Goal: Task Accomplishment & Management: Manage account settings

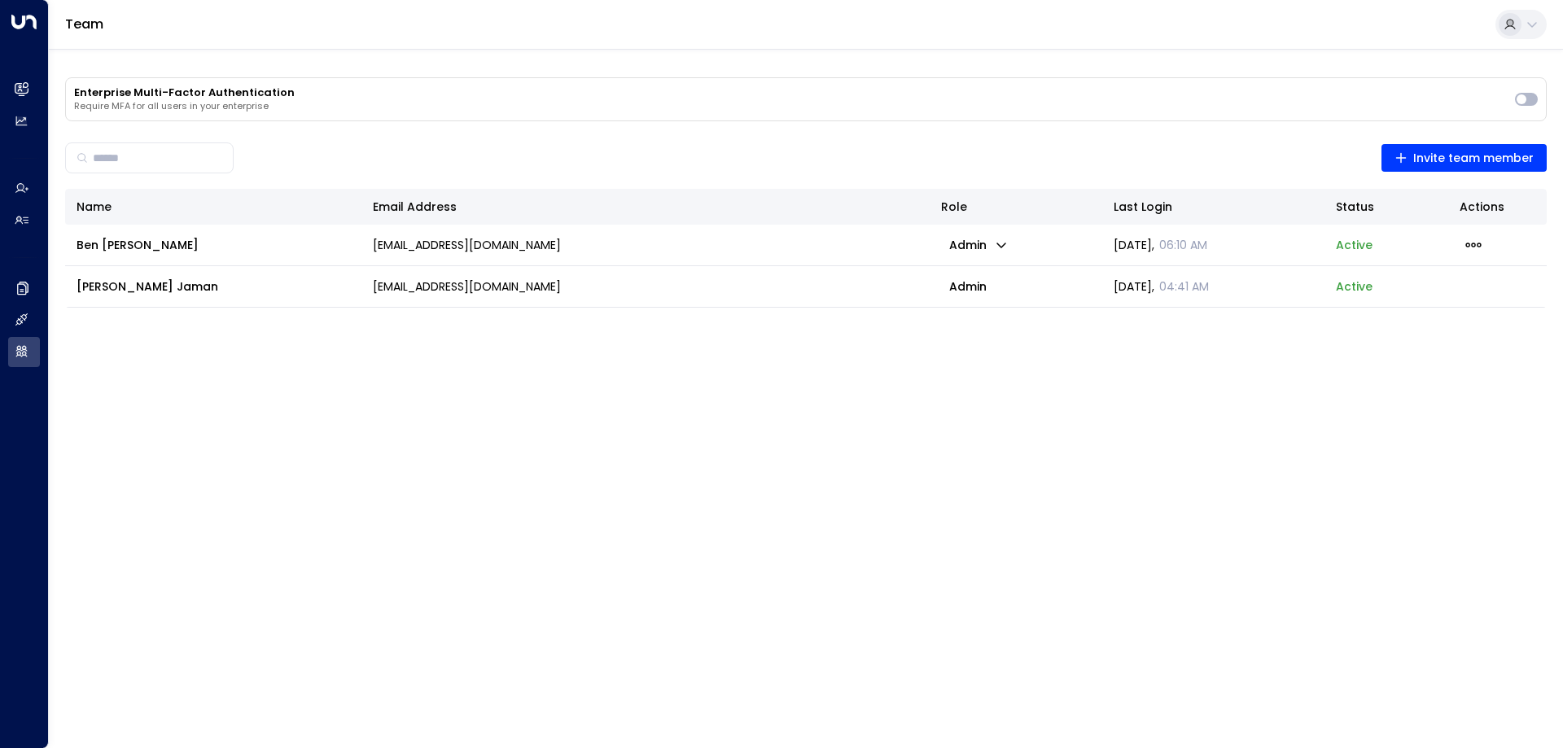
click at [1149, 158] on div "​ Invite team member" at bounding box center [806, 158] width 1482 height 41
click at [125, 285] on span "[PERSON_NAME]" at bounding box center [148, 286] width 142 height 16
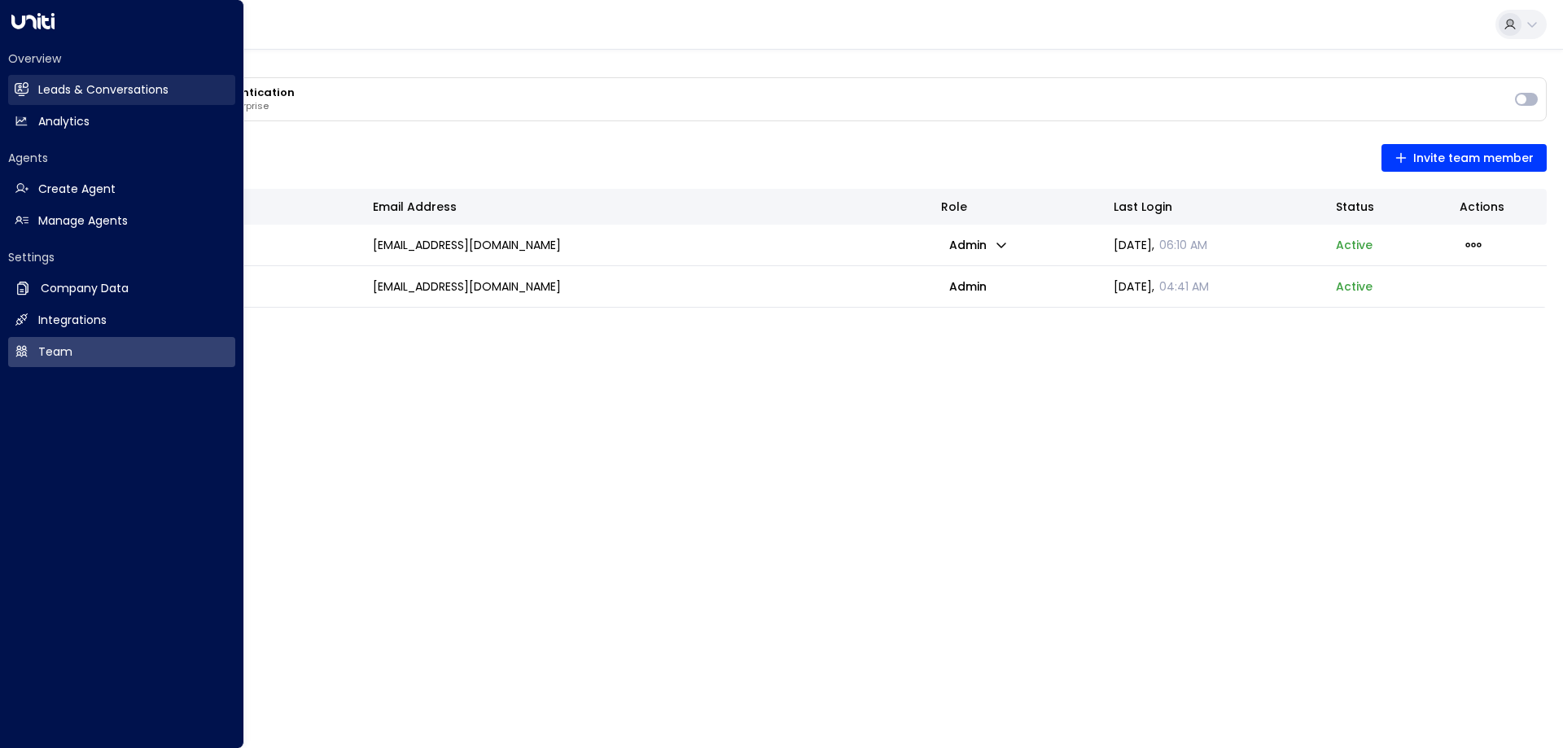
click at [87, 94] on h2 "Leads & Conversations" at bounding box center [103, 89] width 130 height 17
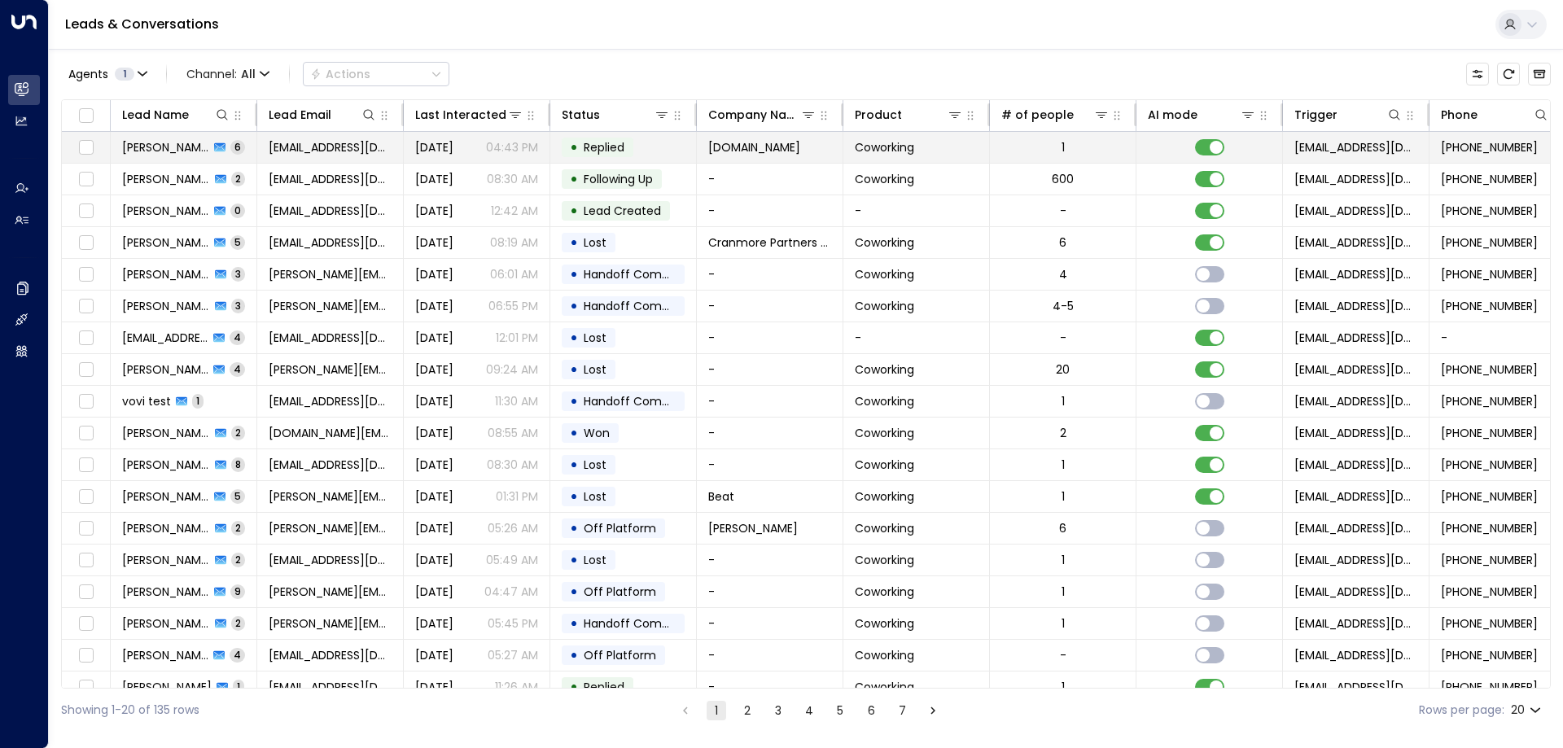
click at [179, 141] on span "[PERSON_NAME]" at bounding box center [165, 147] width 87 height 16
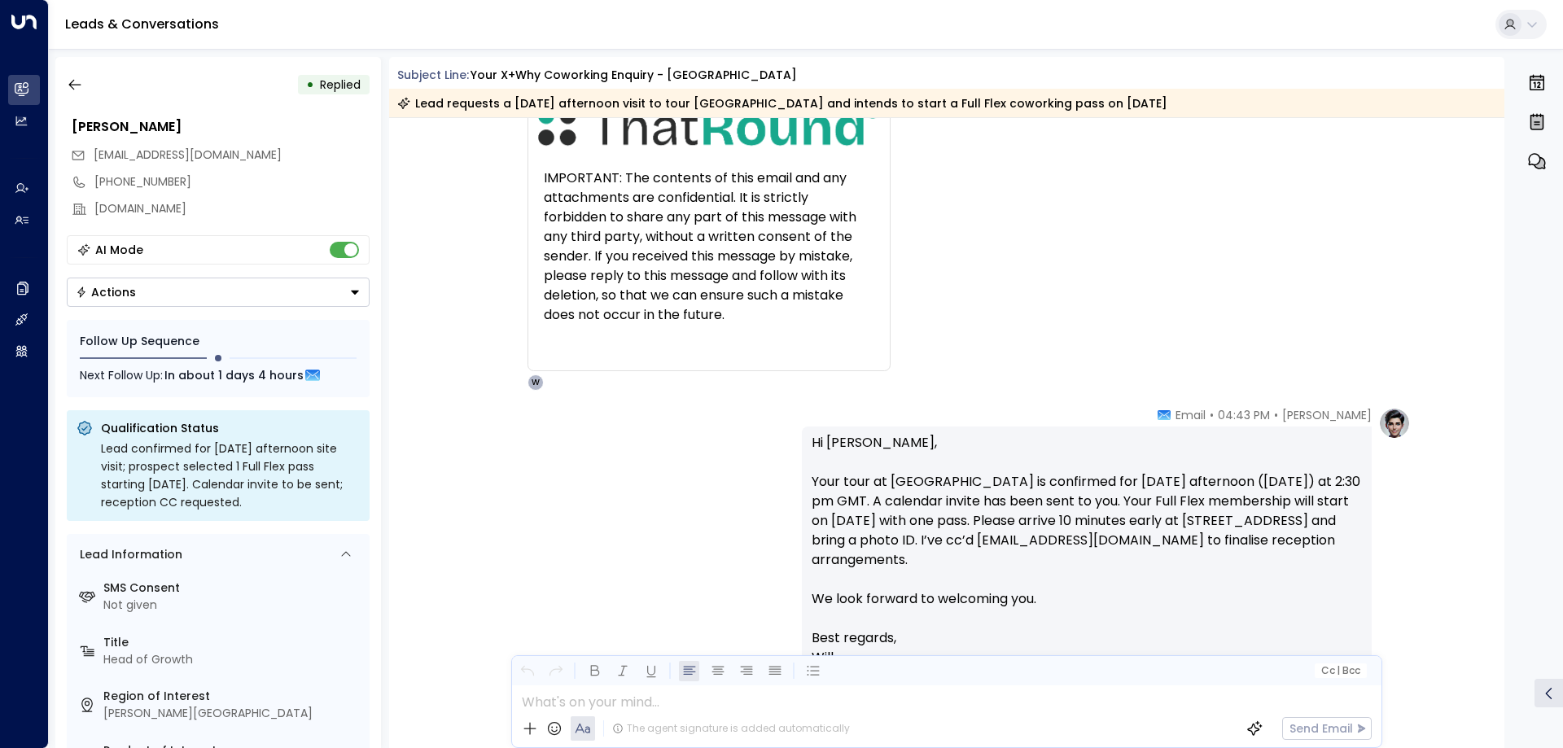
scroll to position [2905, 0]
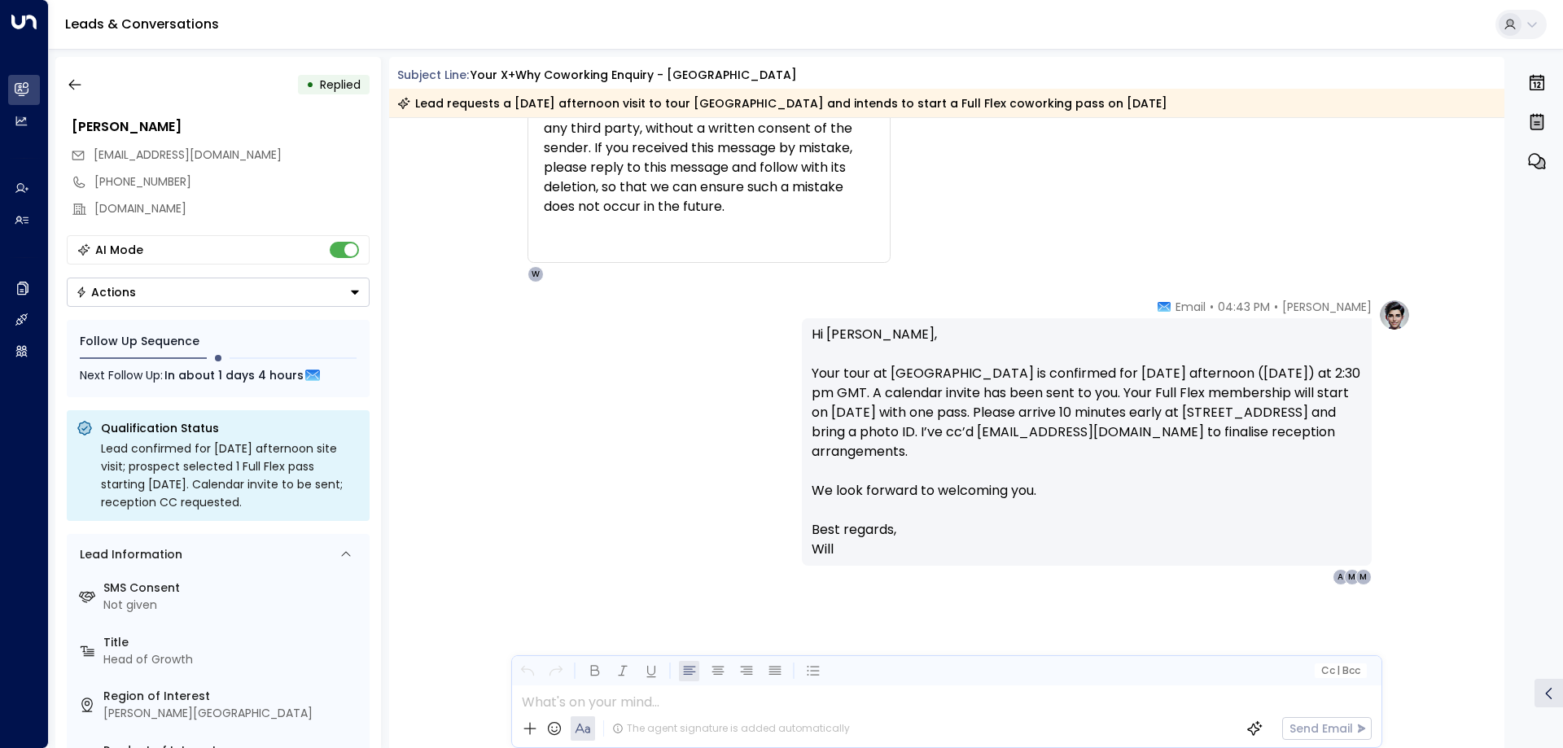
drag, startPoint x: 1012, startPoint y: 233, endPoint x: 1002, endPoint y: 284, distance: 52.4
click at [1012, 233] on div "M| [PERSON_NAME] | ThatRound • 04:37 PM • Email Hi Will, Apologies, [DATE] afte…" at bounding box center [950, 47] width 923 height 471
drag, startPoint x: 1375, startPoint y: 485, endPoint x: 1287, endPoint y: 469, distance: 89.3
click at [1375, 485] on div "[PERSON_NAME] • 04:43 PM • Email Hi [PERSON_NAME], Your tour at [GEOGRAPHIC_DAT…" at bounding box center [1106, 442] width 609 height 287
click at [1068, 608] on div "[PERSON_NAME] • 04:43 PM • Email Hi [PERSON_NAME], Your tour at [GEOGRAPHIC_DAT…" at bounding box center [947, 523] width 1116 height 449
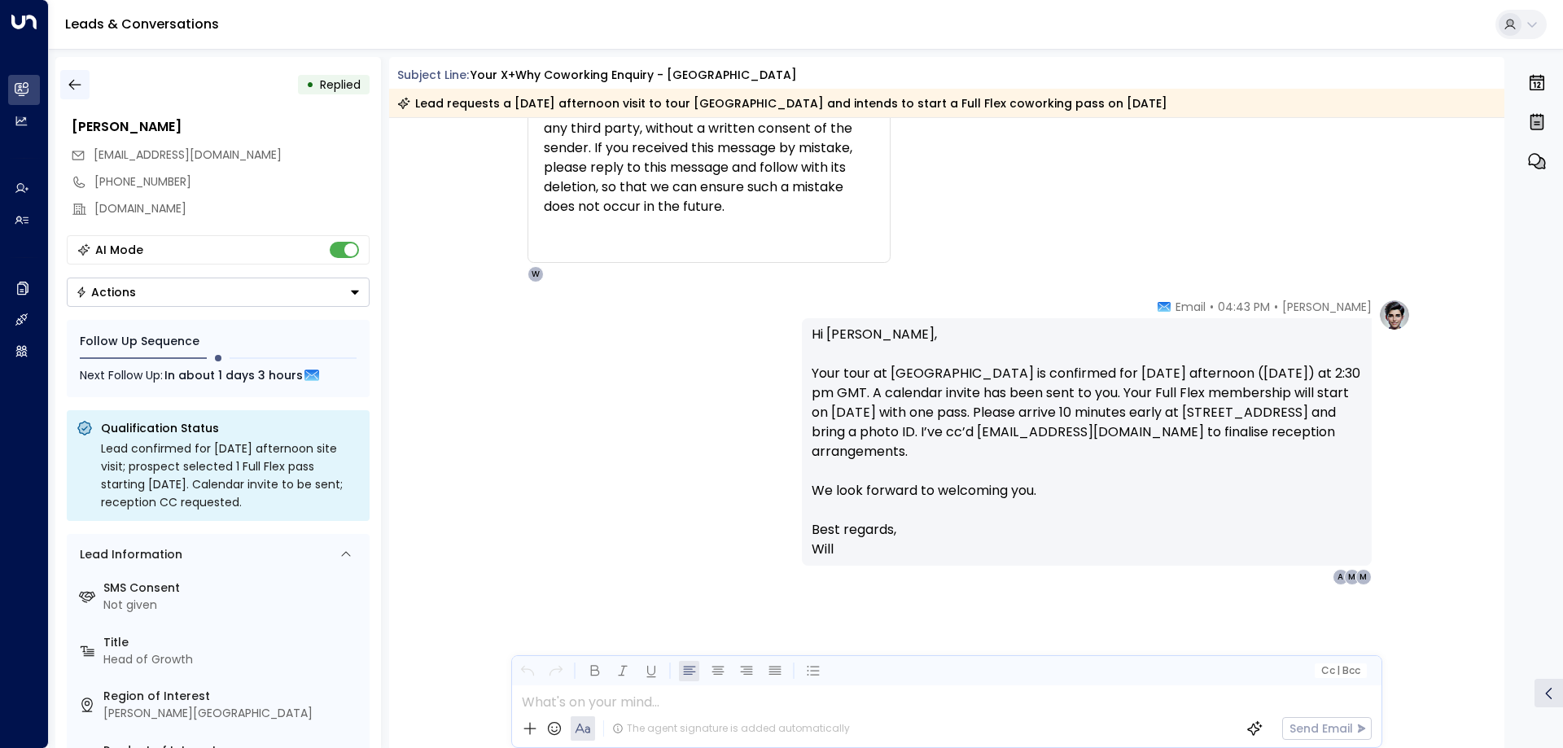
click at [71, 96] on button "button" at bounding box center [74, 84] width 29 height 29
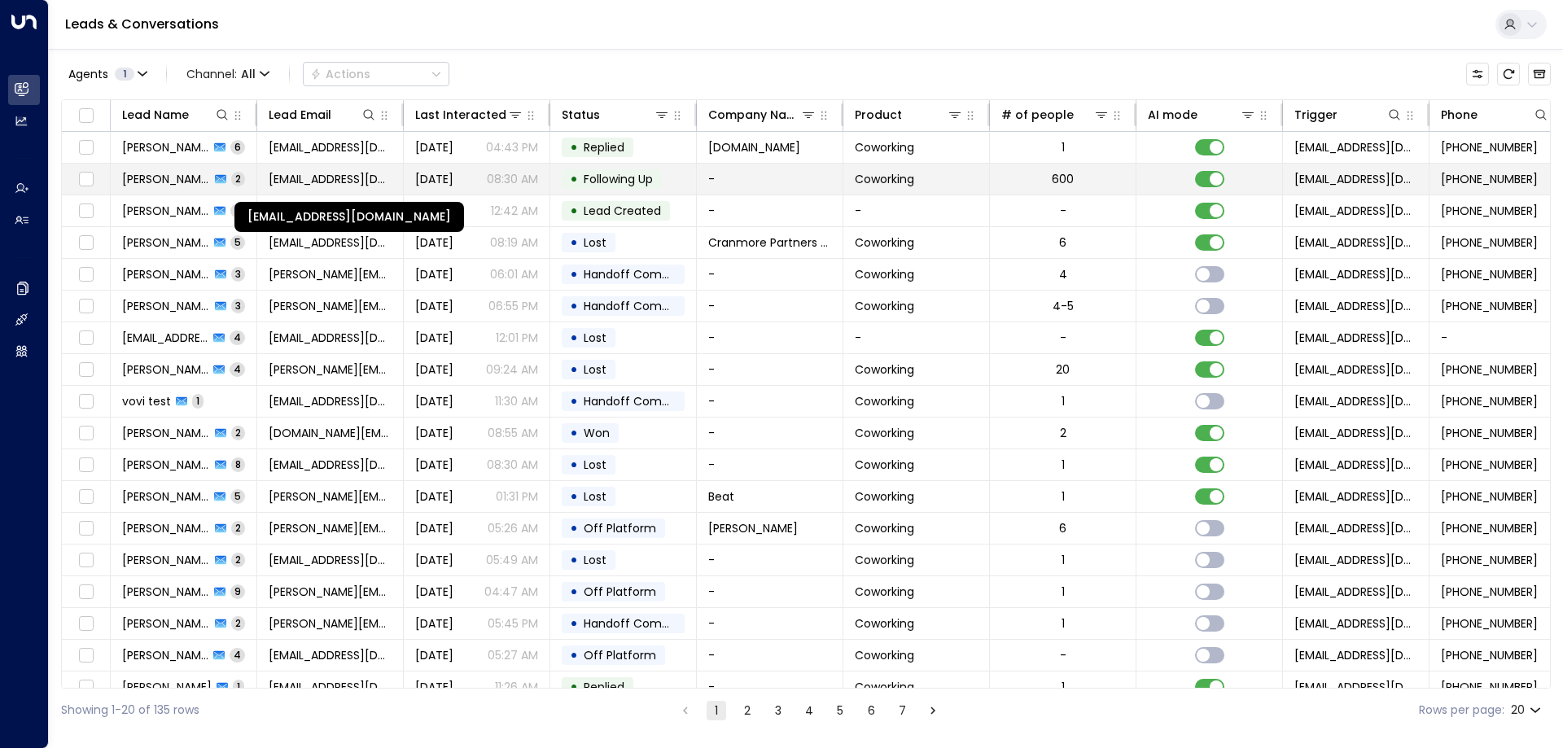
click at [341, 182] on span "[EMAIL_ADDRESS][DOMAIN_NAME]" at bounding box center [330, 179] width 123 height 16
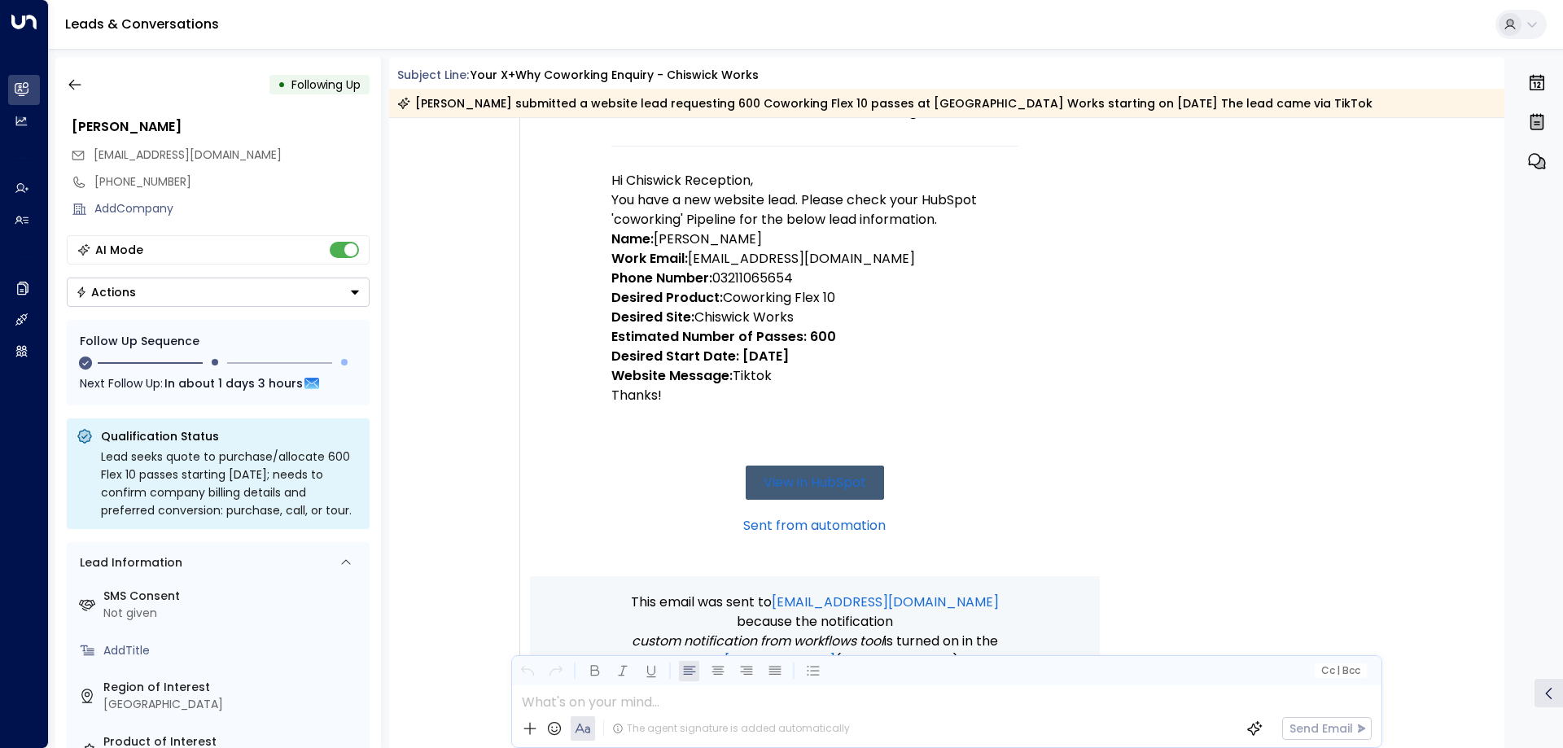
scroll to position [278, 0]
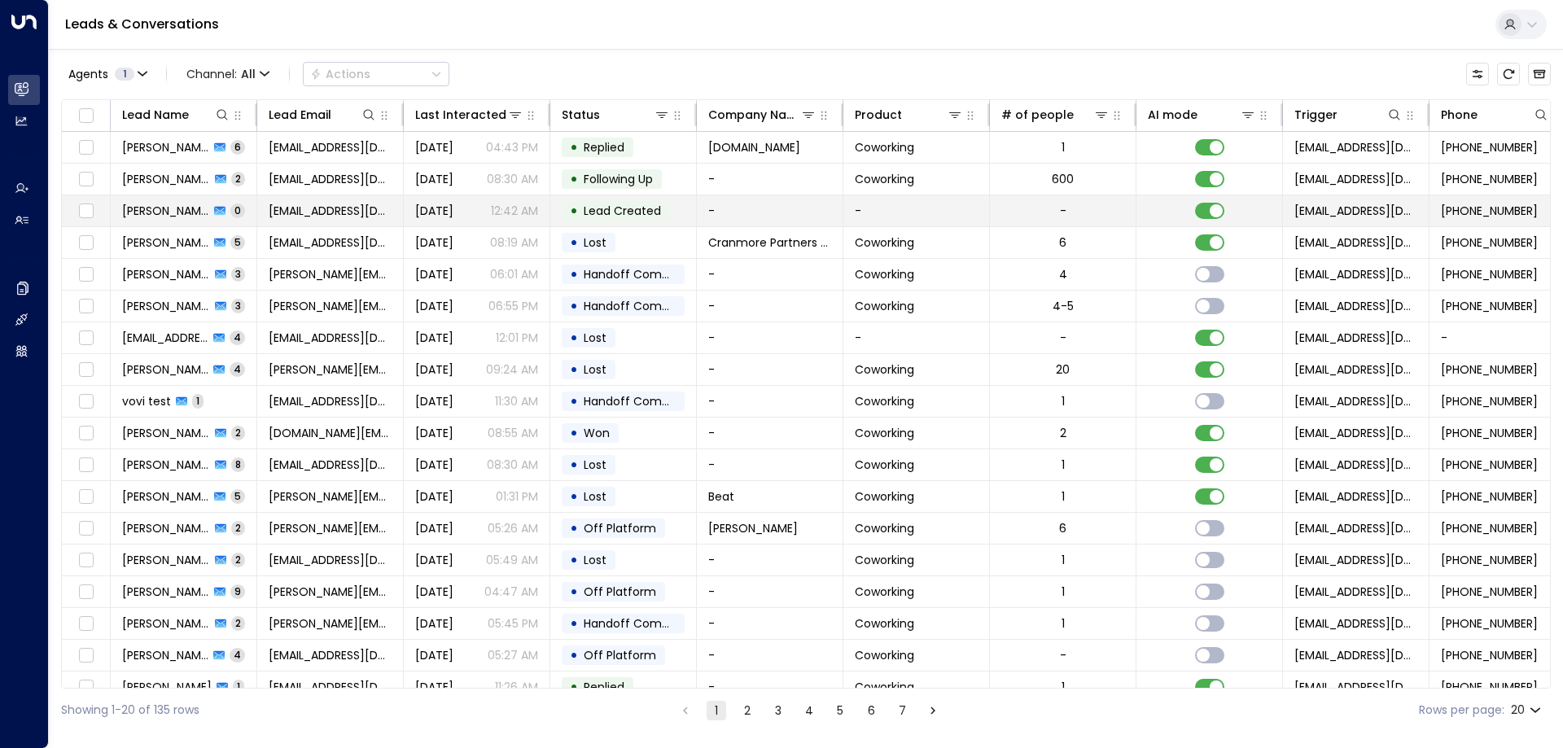
click at [226, 211] on td "[PERSON_NAME] 0" at bounding box center [184, 210] width 147 height 31
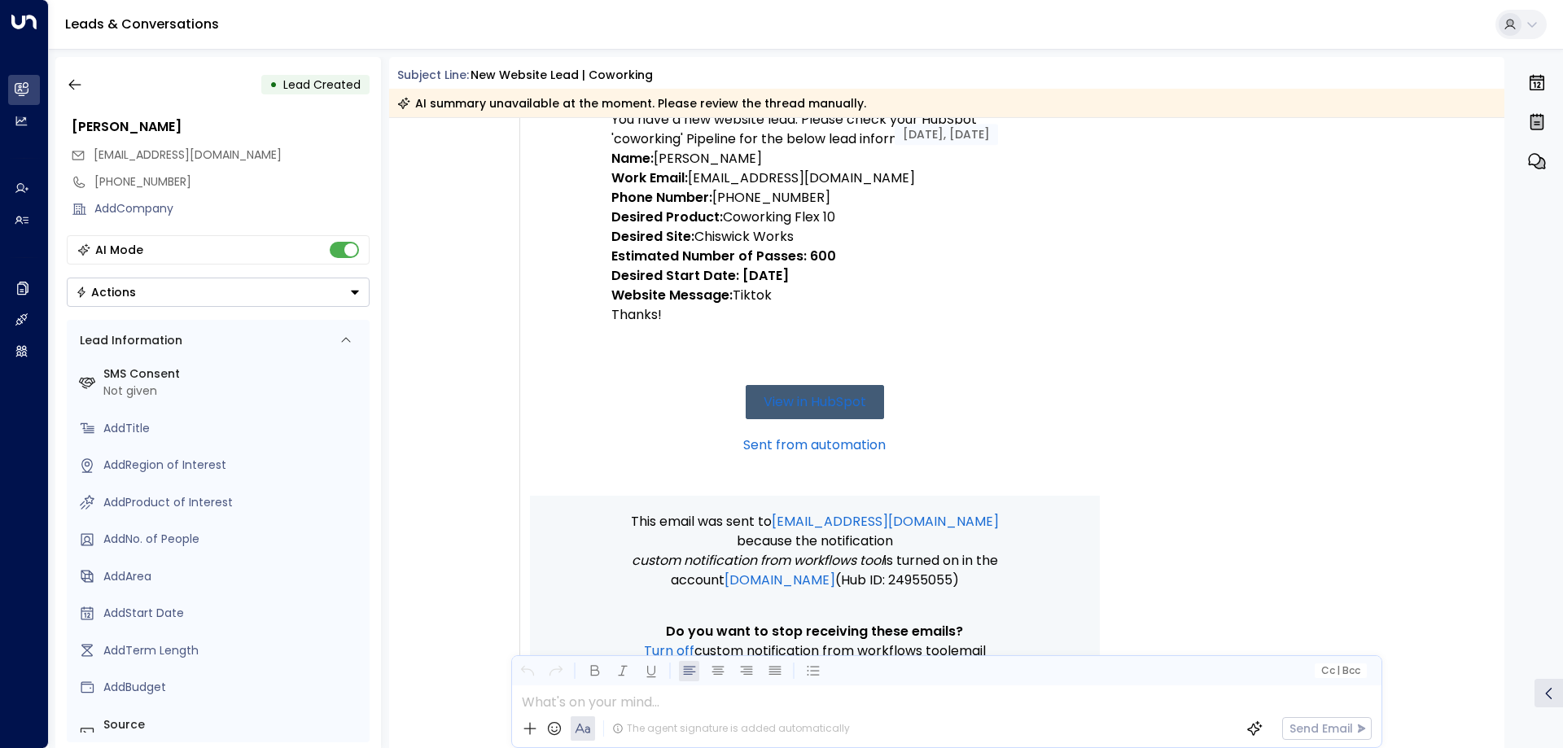
scroll to position [549, 0]
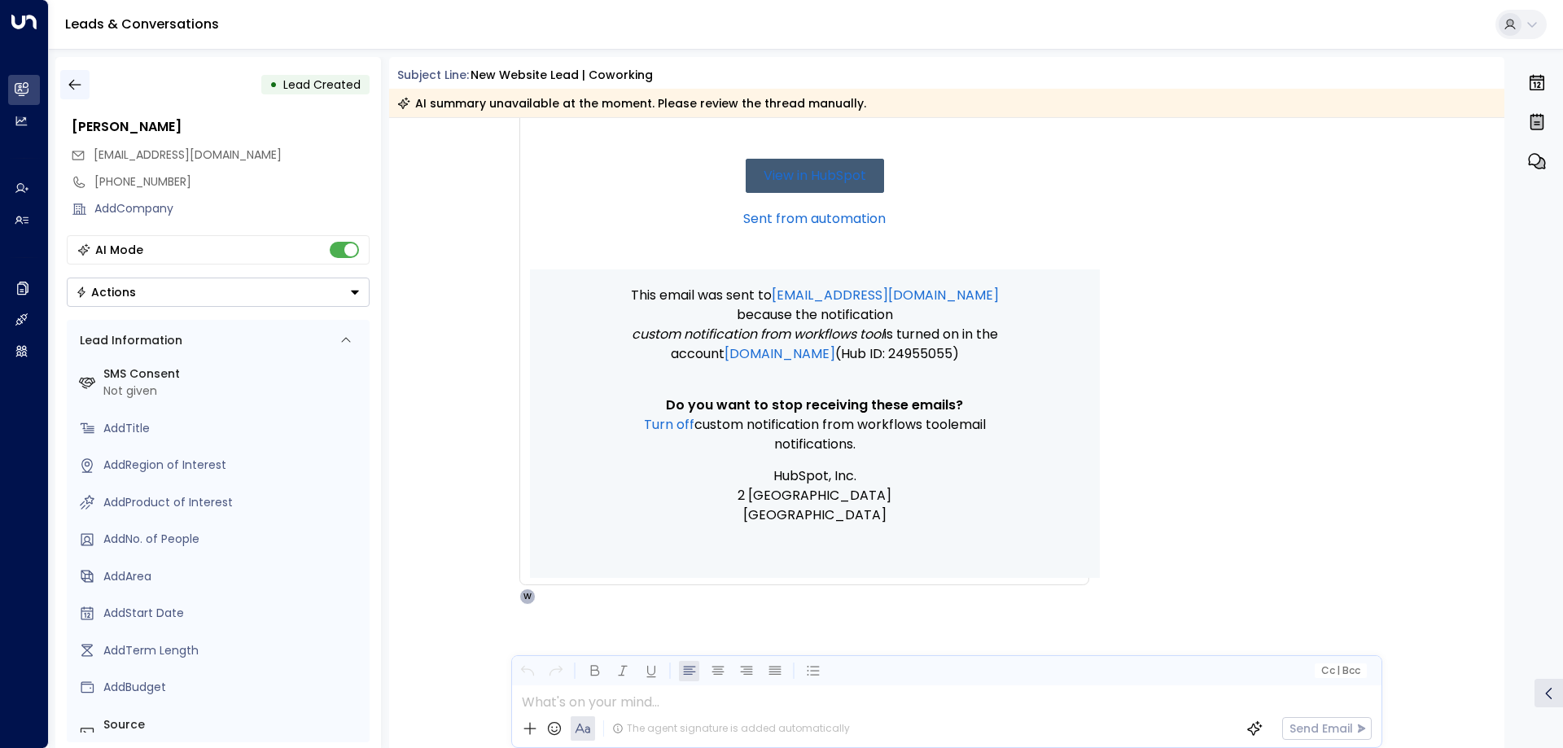
click at [73, 81] on icon "button" at bounding box center [74, 85] width 12 height 11
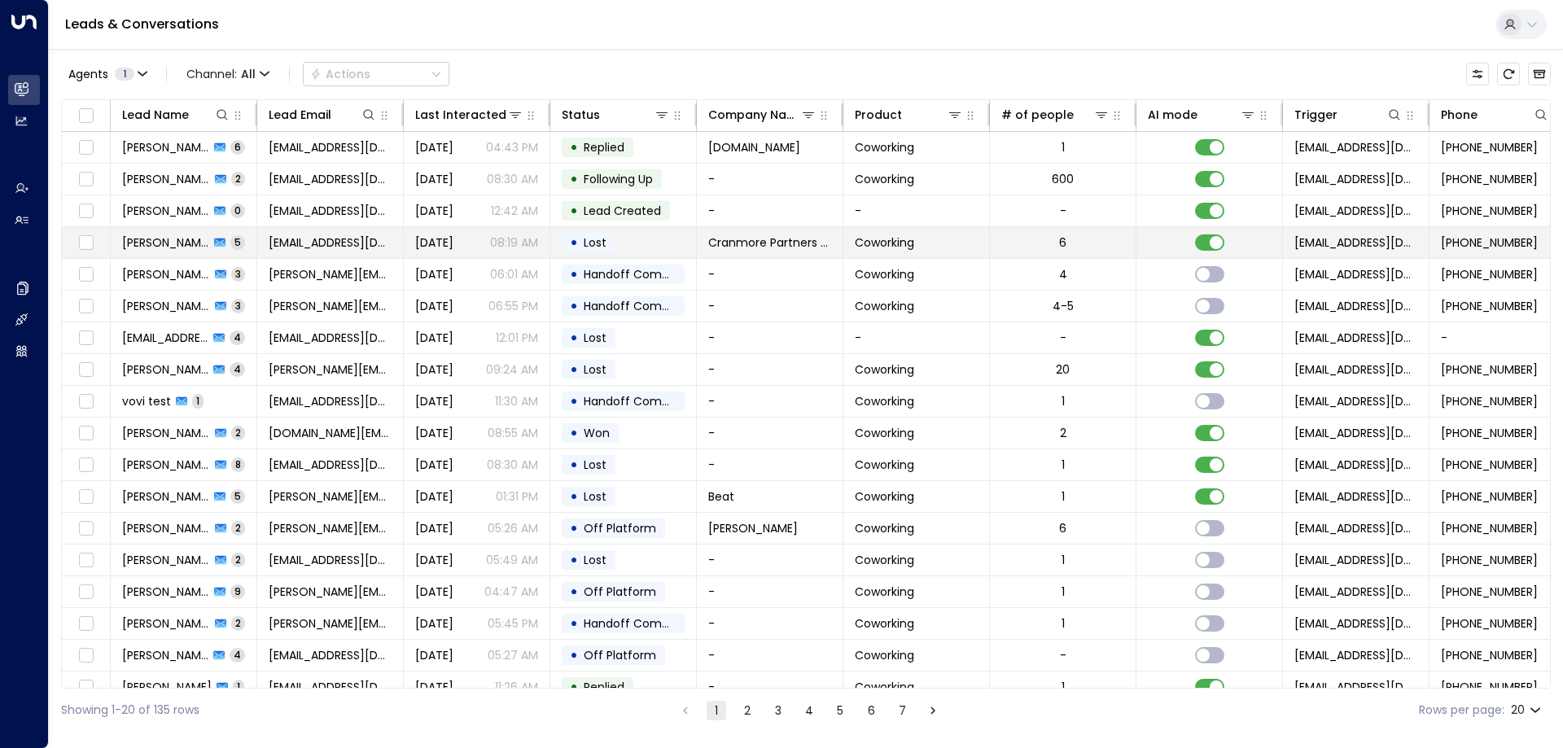
click at [164, 235] on span "[PERSON_NAME]" at bounding box center [165, 243] width 87 height 16
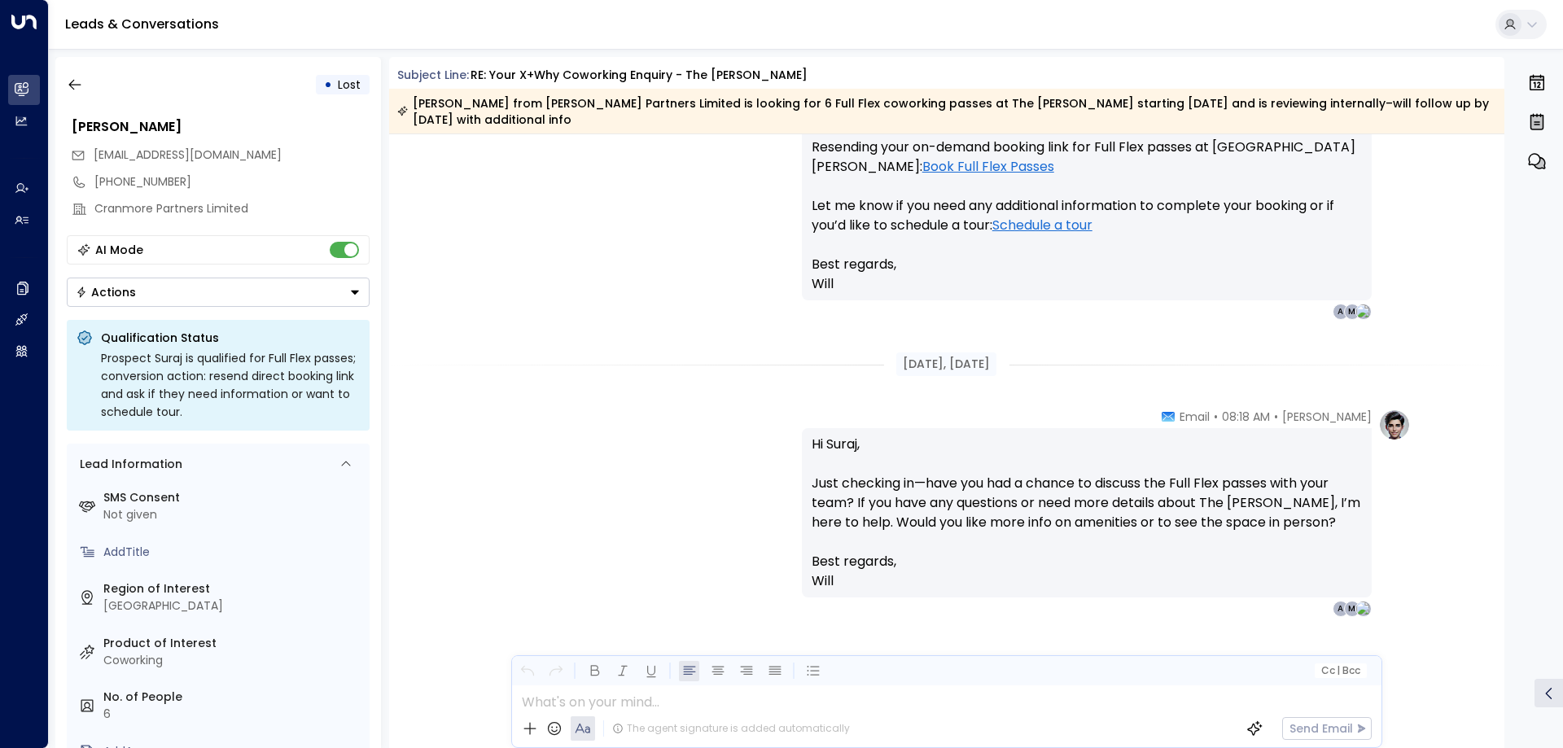
scroll to position [2557, 0]
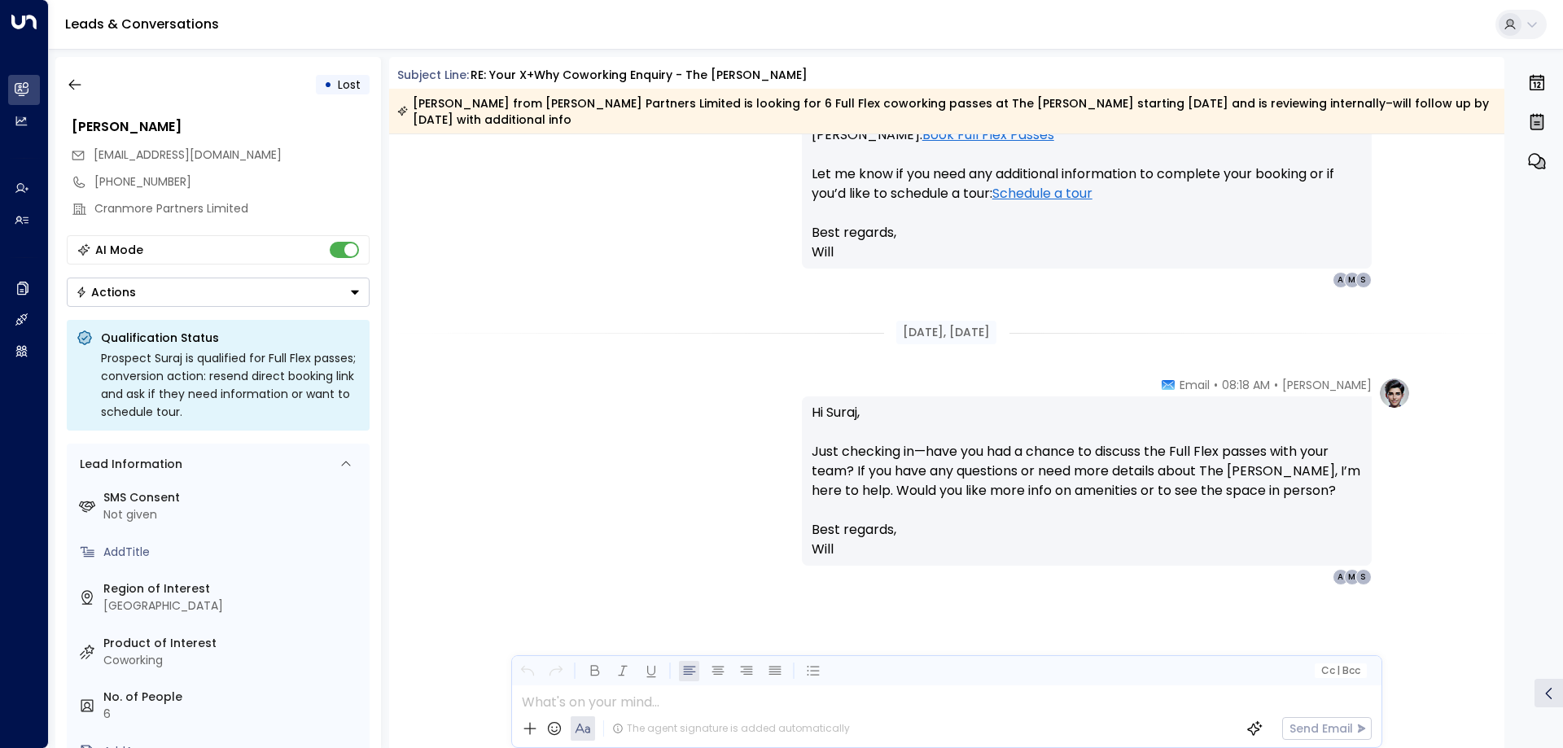
click at [75, 107] on div "• Lost [PERSON_NAME] [PERSON_NAME][EMAIL_ADDRESS][DOMAIN_NAME] [PHONE_NUMBER] C…" at bounding box center [218, 402] width 326 height 691
click at [74, 81] on icon "button" at bounding box center [75, 85] width 16 height 16
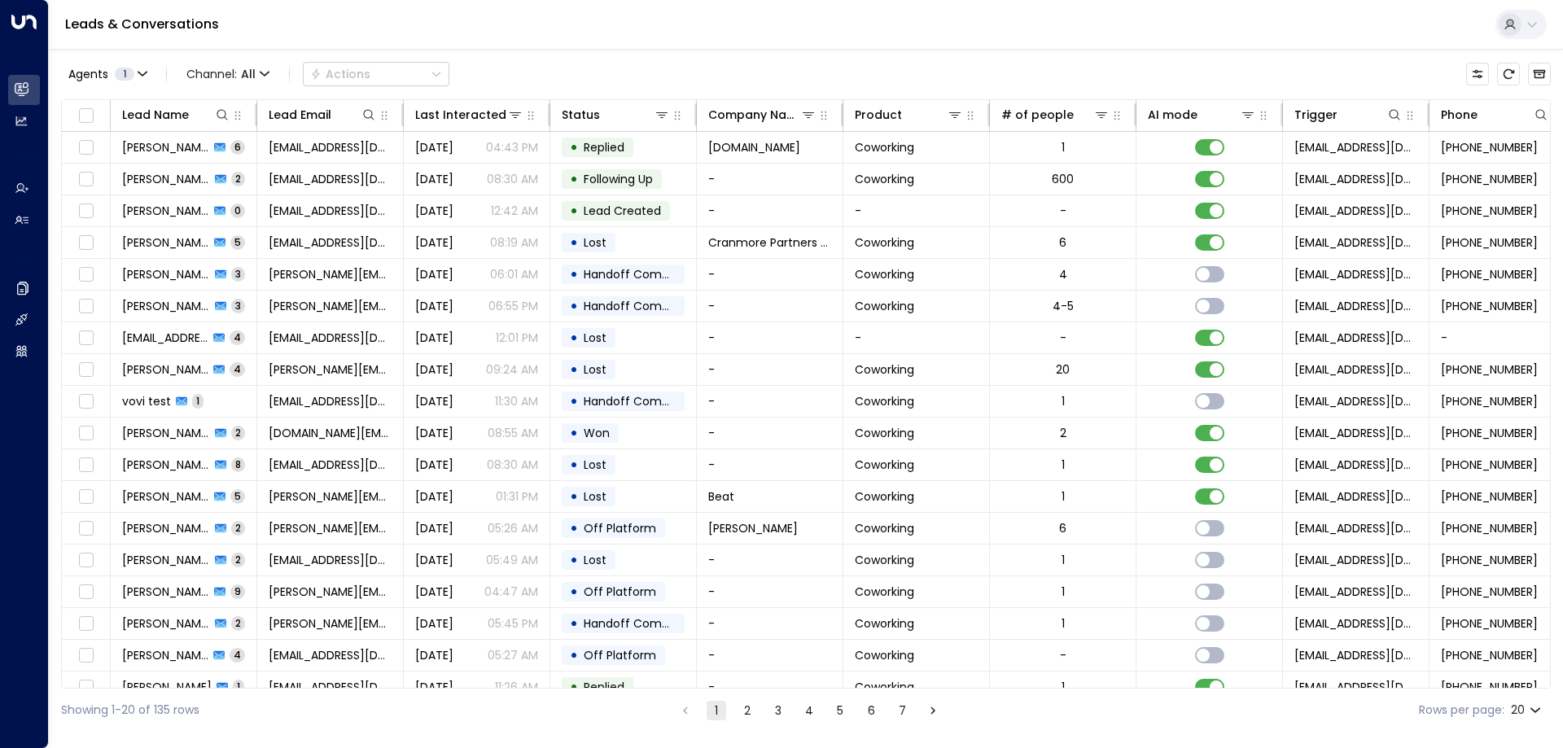
click at [1126, 54] on div "Agents 1 Channel: All Actions Lead Name Lead Email Last Interacted Status Compa…" at bounding box center [806, 390] width 1490 height 683
click at [1242, 53] on div "Agents 1 Channel: All Actions Lead Name Lead Email Last Interacted Status Compa…" at bounding box center [806, 390] width 1490 height 683
